Goal: Information Seeking & Learning: Understand process/instructions

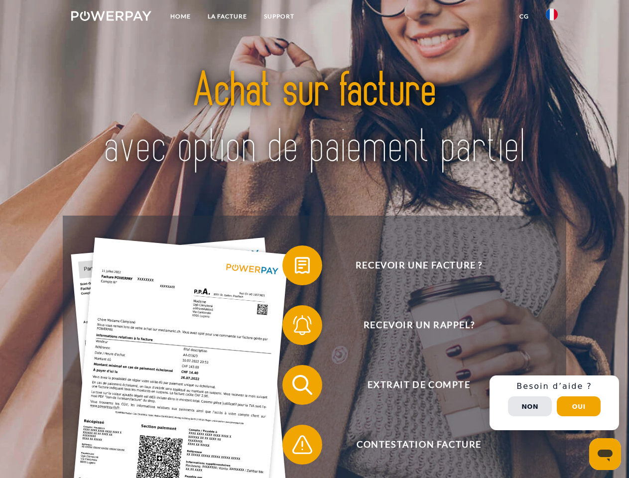
click at [111, 17] on img at bounding box center [111, 16] width 80 height 10
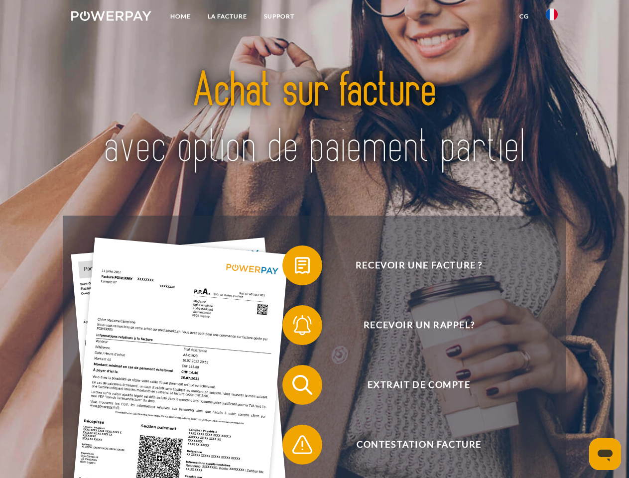
click at [552, 17] on img at bounding box center [552, 14] width 12 height 12
click at [524, 16] on link "CG" at bounding box center [524, 16] width 26 height 18
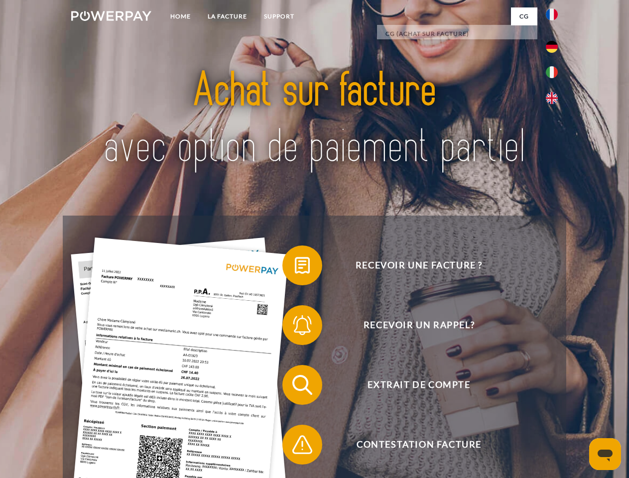
click at [295, 267] on span at bounding box center [287, 266] width 50 height 50
click at [295, 327] on span at bounding box center [287, 325] width 50 height 50
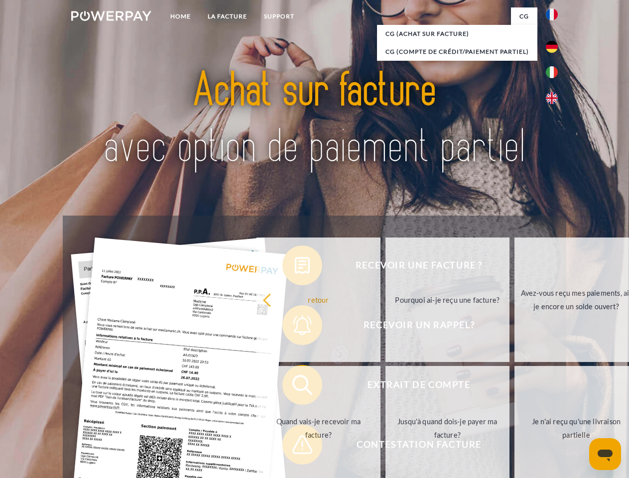
click at [385, 387] on link "Jusqu'à quand dois-je payer ma facture?" at bounding box center [447, 428] width 124 height 124
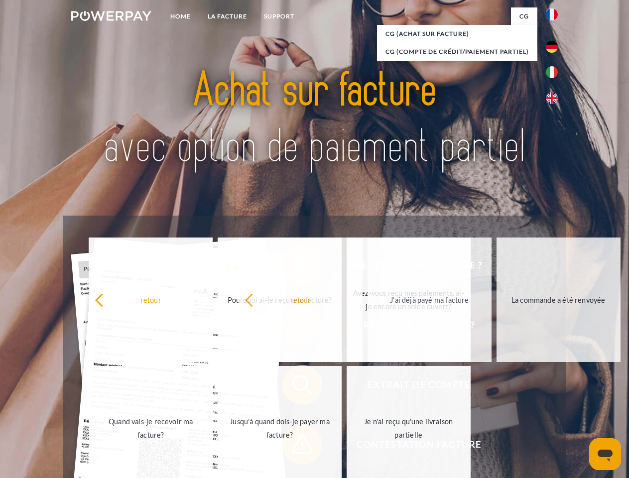
click at [295, 447] on span at bounding box center [287, 445] width 50 height 50
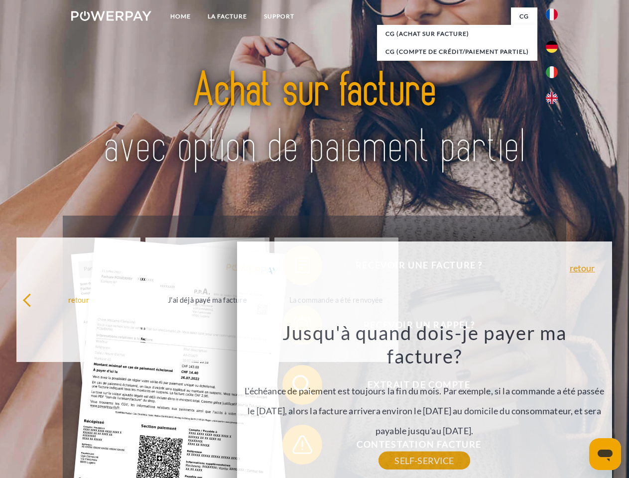
click at [554, 403] on div "Recevoir une facture ? Recevoir un rappel? Extrait de compte retour" at bounding box center [314, 415] width 503 height 398
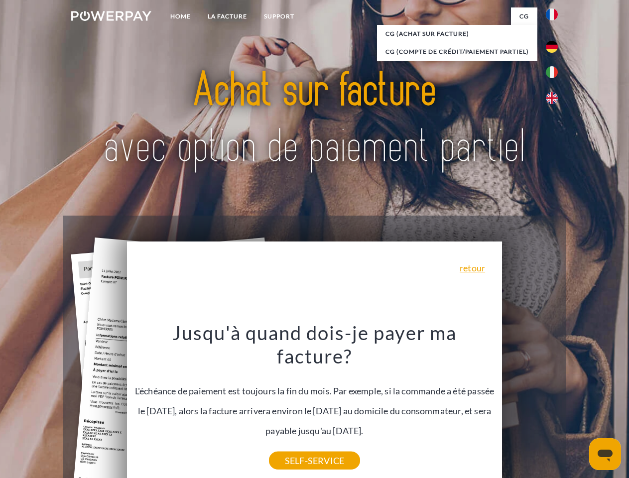
click at [530, 405] on span "Extrait de compte" at bounding box center [419, 385] width 244 height 40
click at [579, 406] on header "Home LA FACTURE Support" at bounding box center [314, 344] width 629 height 688
